Goal: Transaction & Acquisition: Purchase product/service

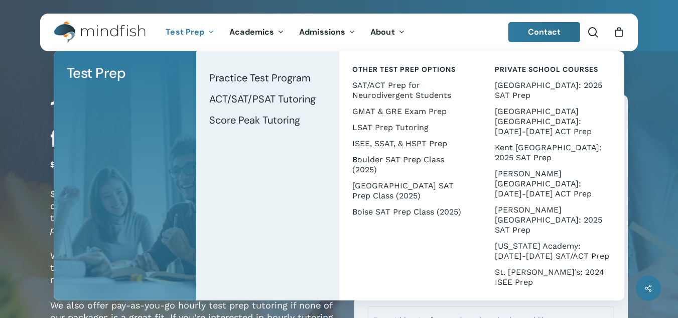
click at [188, 30] on span "Test Prep" at bounding box center [185, 32] width 39 height 11
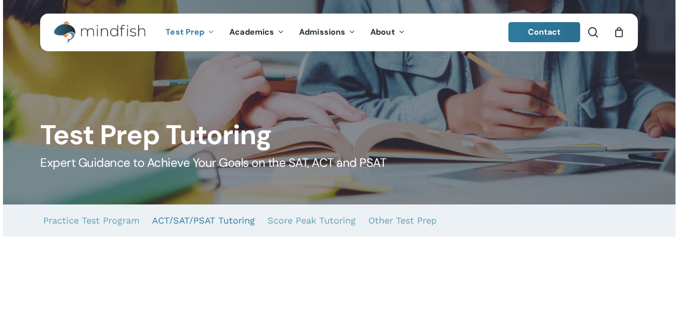
click at [205, 219] on link "ACT/SAT/PSAT Tutoring" at bounding box center [203, 220] width 103 height 32
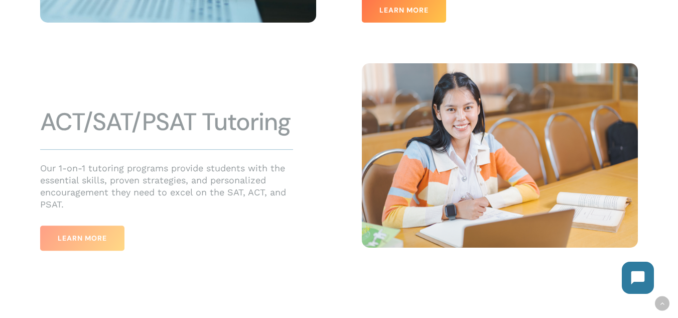
scroll to position [454, 0]
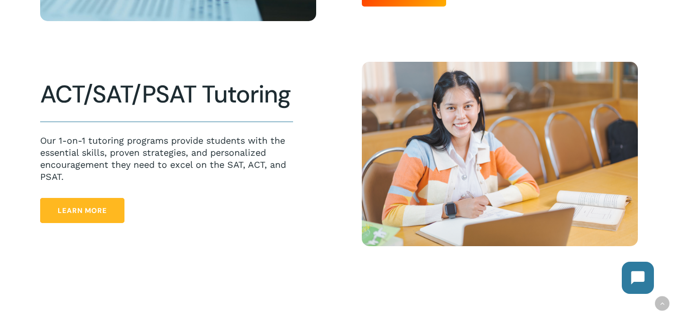
click at [89, 214] on span "Learn More" at bounding box center [82, 210] width 49 height 10
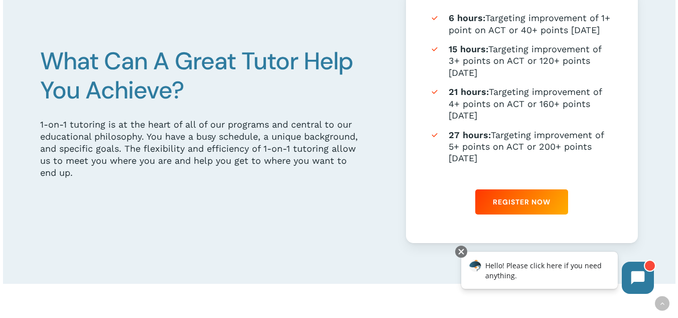
scroll to position [588, 0]
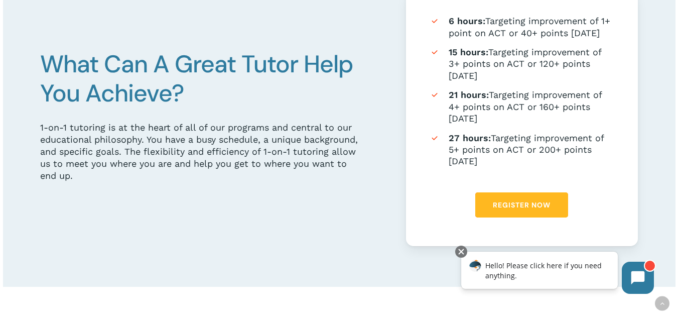
click at [522, 207] on span "Register Now" at bounding box center [522, 205] width 58 height 10
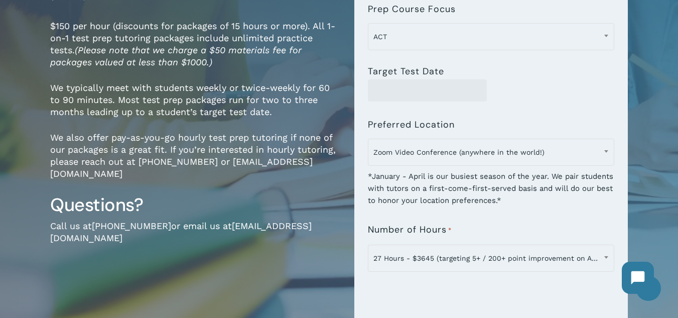
scroll to position [176, 0]
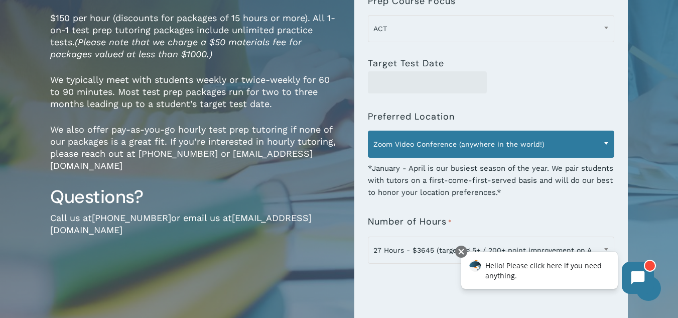
click at [609, 142] on span at bounding box center [606, 143] width 15 height 25
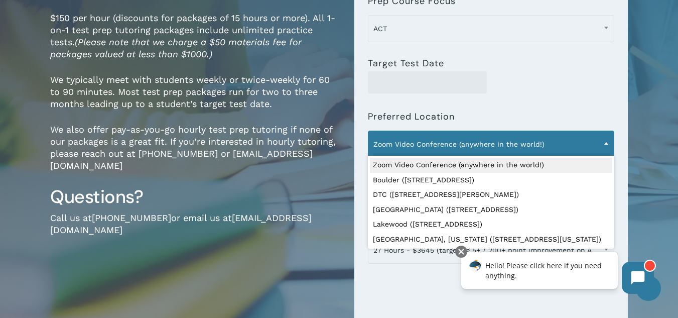
click at [541, 113] on div "**********" at bounding box center [491, 149] width 247 height 97
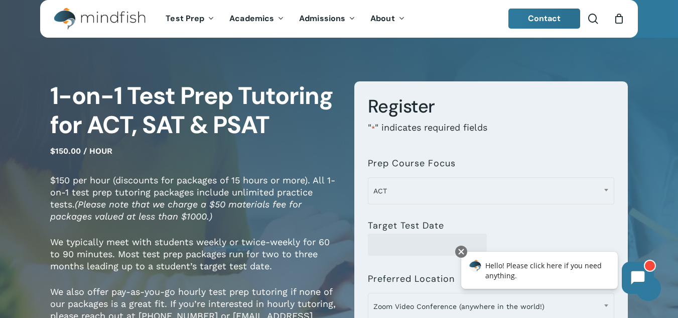
scroll to position [0, 0]
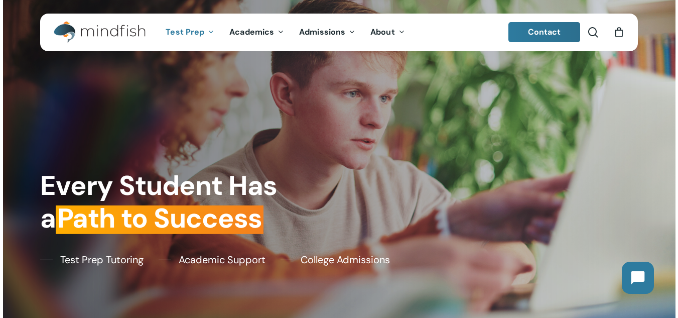
click at [181, 31] on span "Test Prep" at bounding box center [185, 32] width 39 height 11
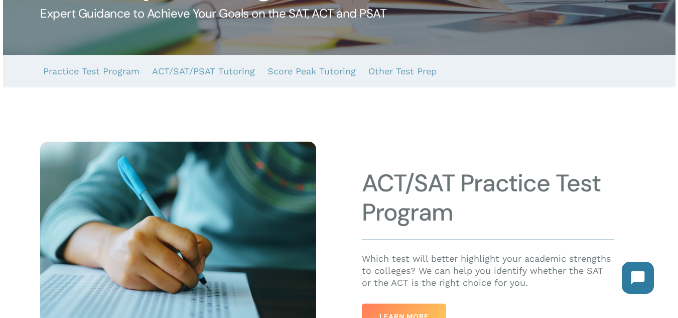
scroll to position [152, 0]
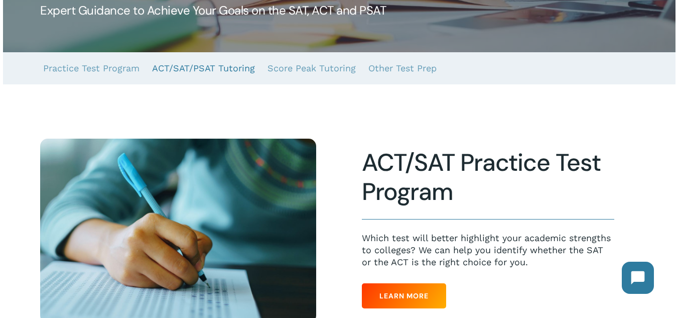
click at [179, 61] on link "ACT/SAT/PSAT Tutoring" at bounding box center [203, 68] width 103 height 32
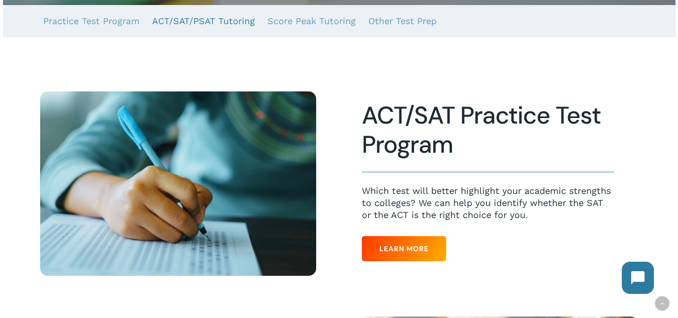
scroll to position [454, 0]
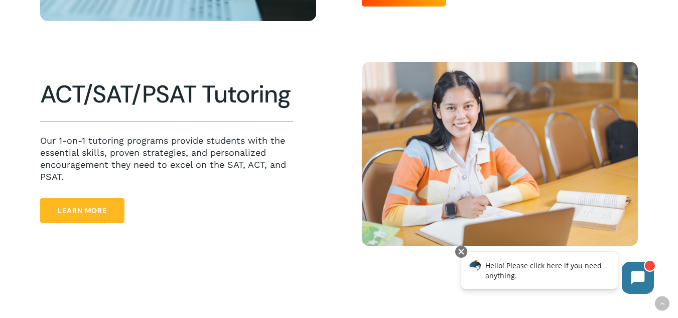
click at [97, 218] on link "Learn More" at bounding box center [82, 210] width 84 height 25
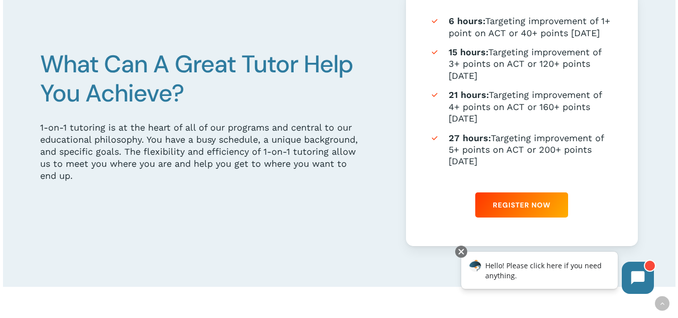
scroll to position [582, 0]
